Goal: Navigation & Orientation: Find specific page/section

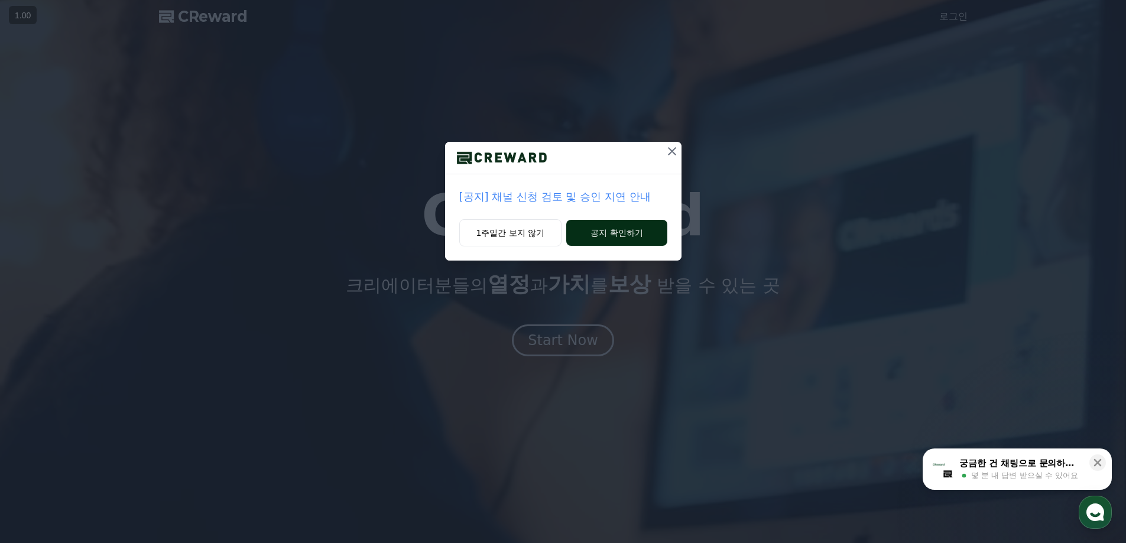
click at [605, 232] on button "공지 확인하기" at bounding box center [616, 233] width 101 height 26
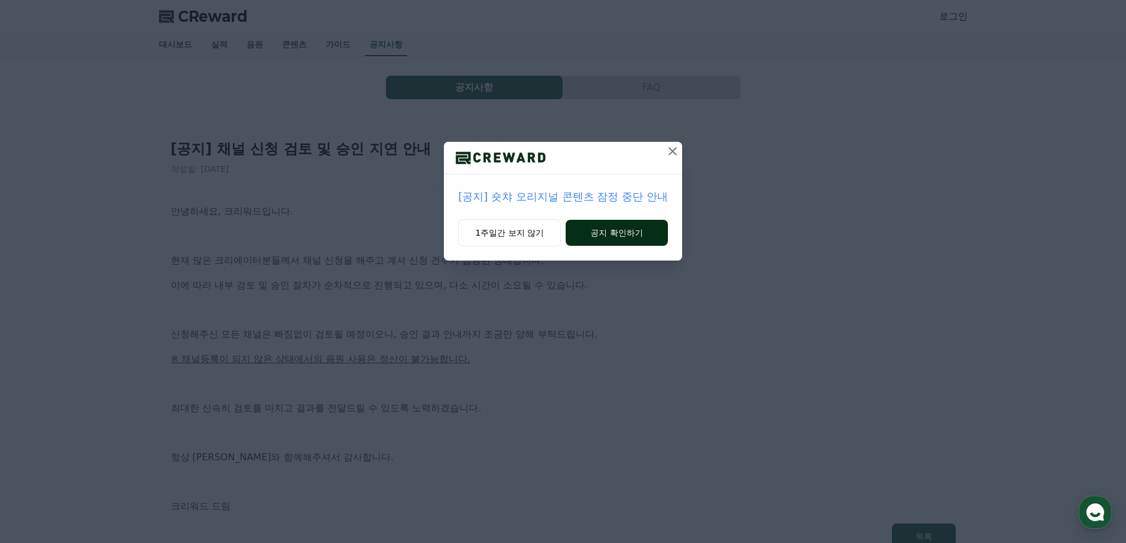
click at [618, 236] on button "공지 확인하기" at bounding box center [617, 233] width 102 height 26
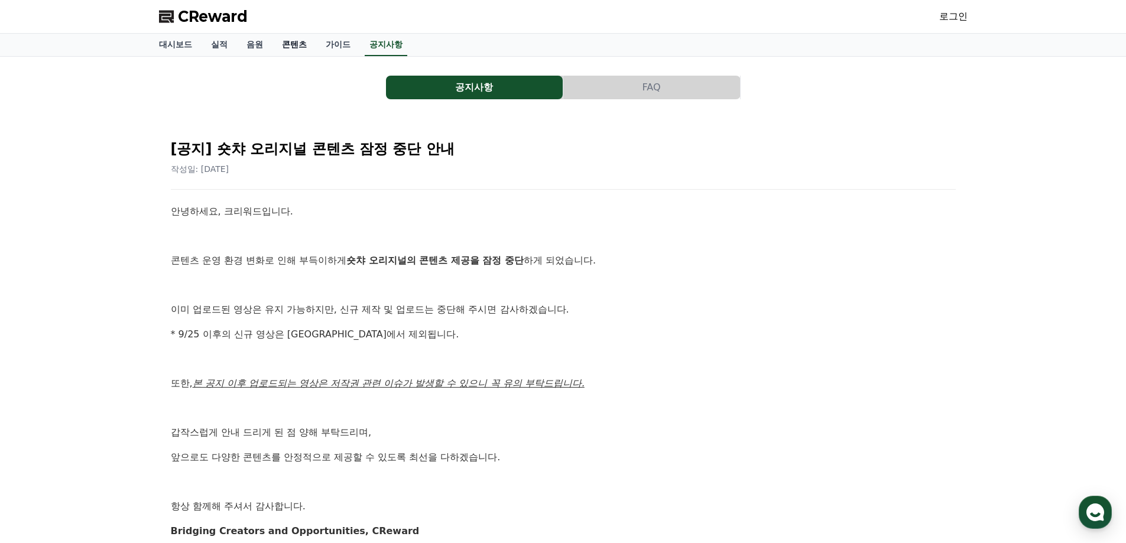
click at [297, 47] on link "콘텐츠" at bounding box center [295, 45] width 44 height 22
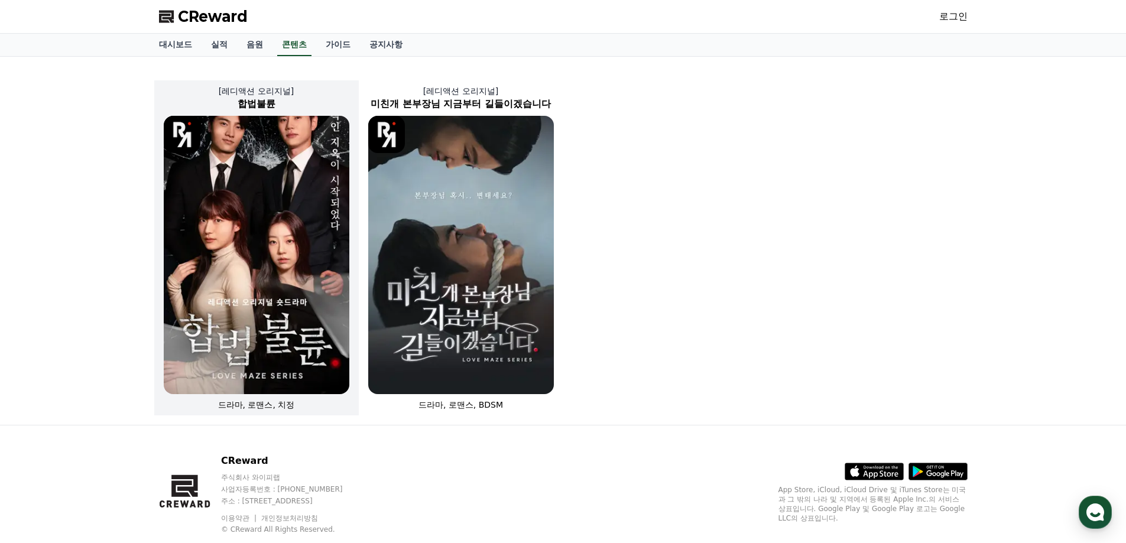
click at [275, 284] on img at bounding box center [257, 255] width 186 height 278
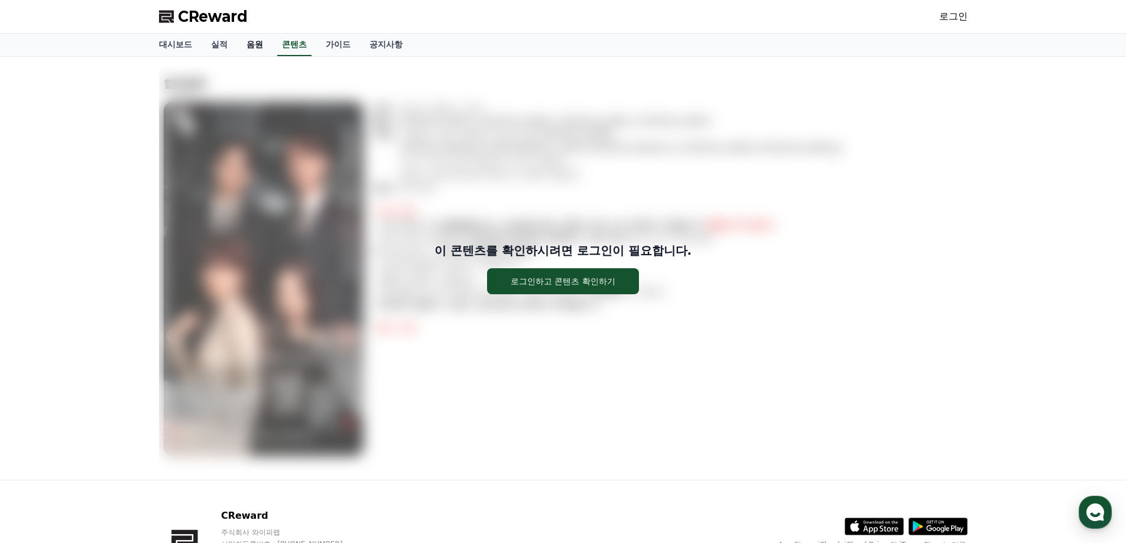
click at [247, 45] on link "음원" at bounding box center [254, 45] width 35 height 22
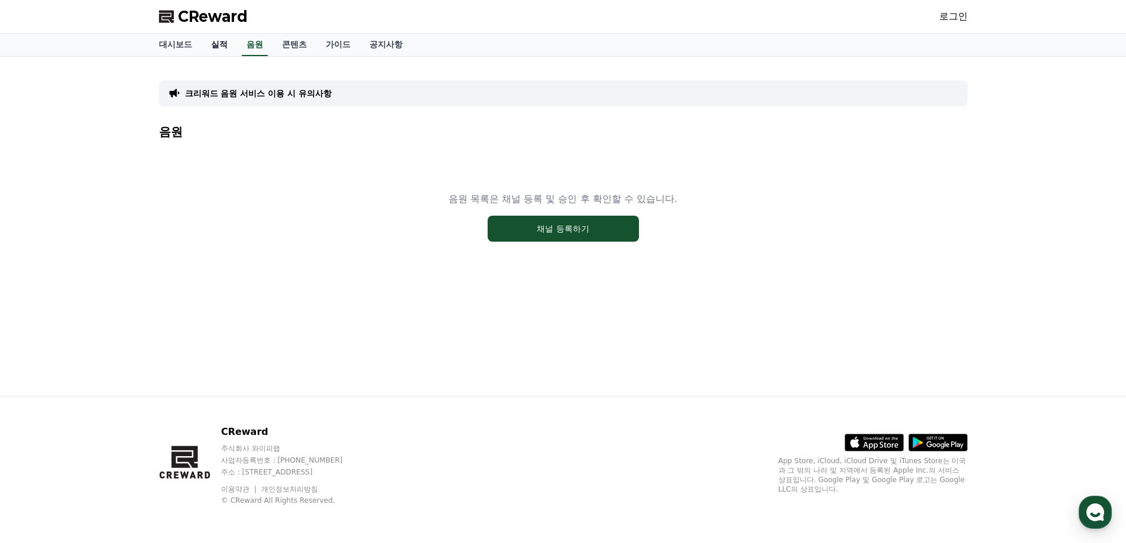
click at [212, 42] on link "실적" at bounding box center [219, 45] width 35 height 22
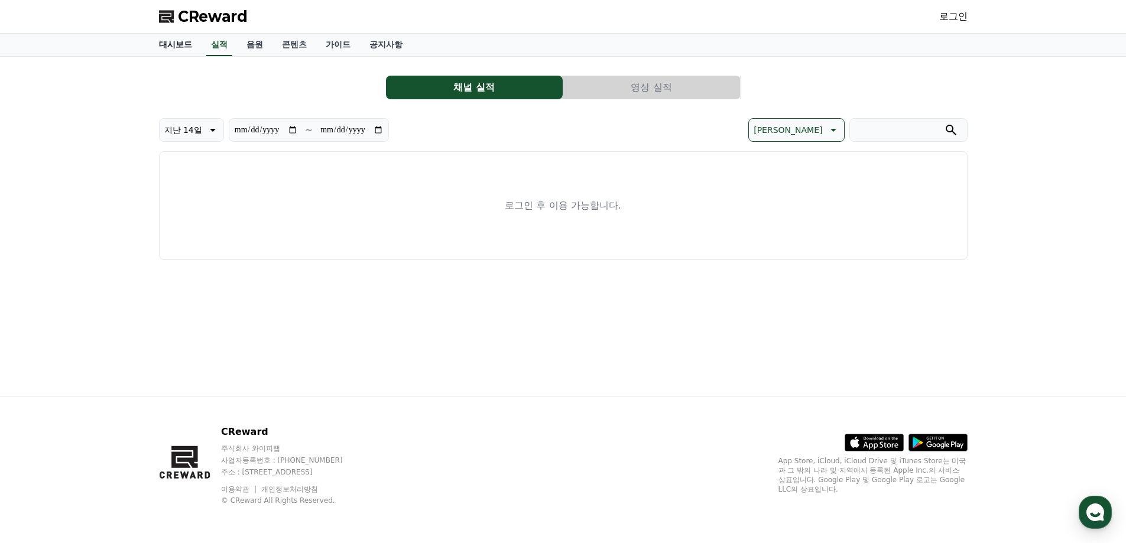
click at [156, 36] on link "대시보드" at bounding box center [176, 45] width 52 height 22
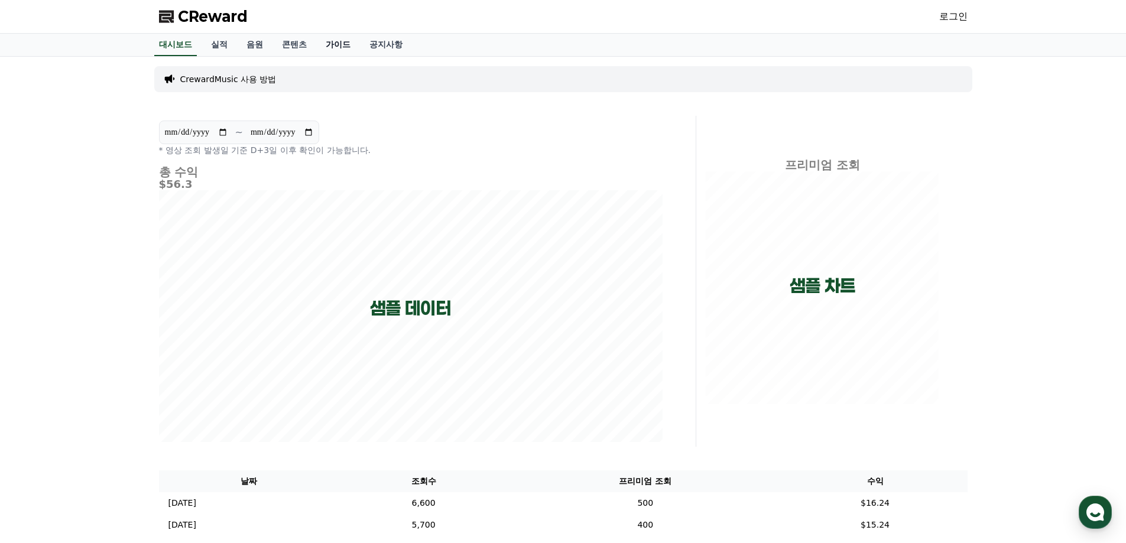
click at [329, 39] on link "가이드" at bounding box center [338, 45] width 44 height 22
